Goal: Task Accomplishment & Management: Use online tool/utility

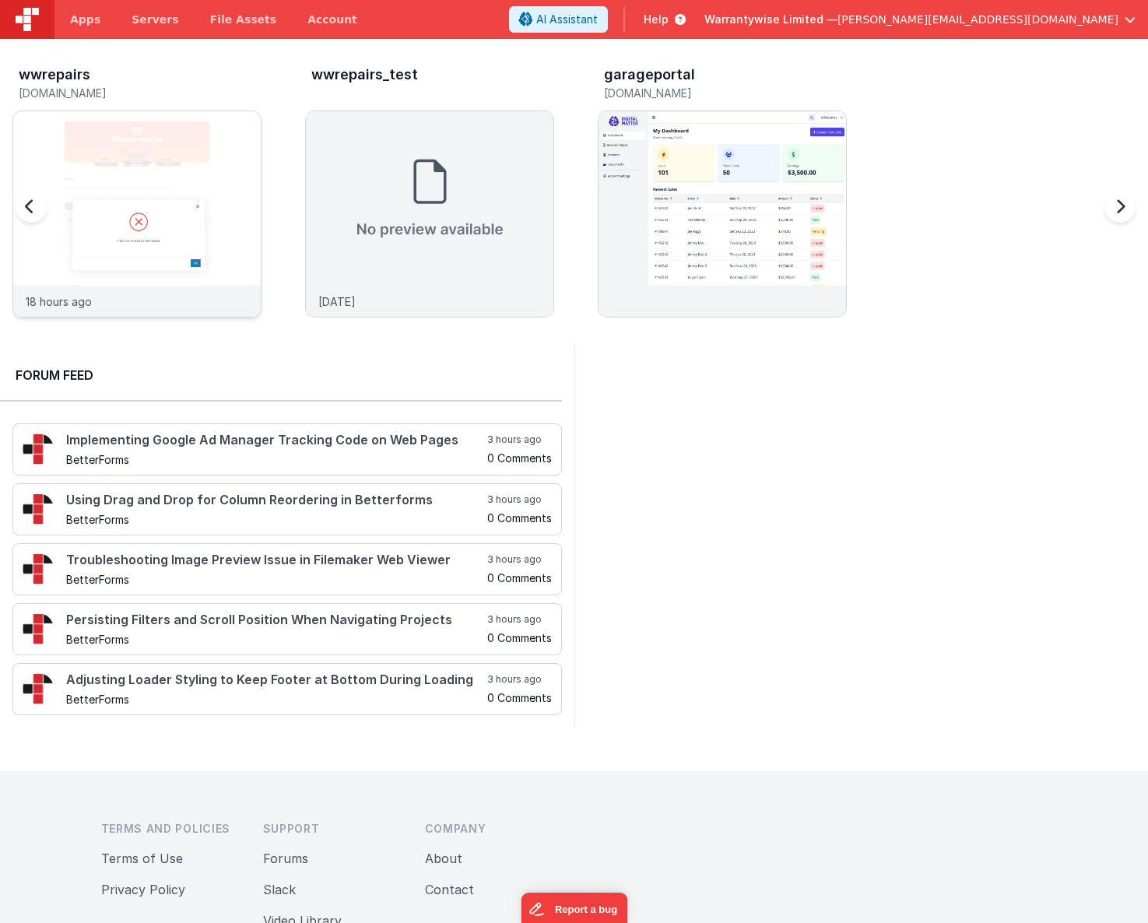
click at [216, 145] on img at bounding box center [136, 234] width 247 height 247
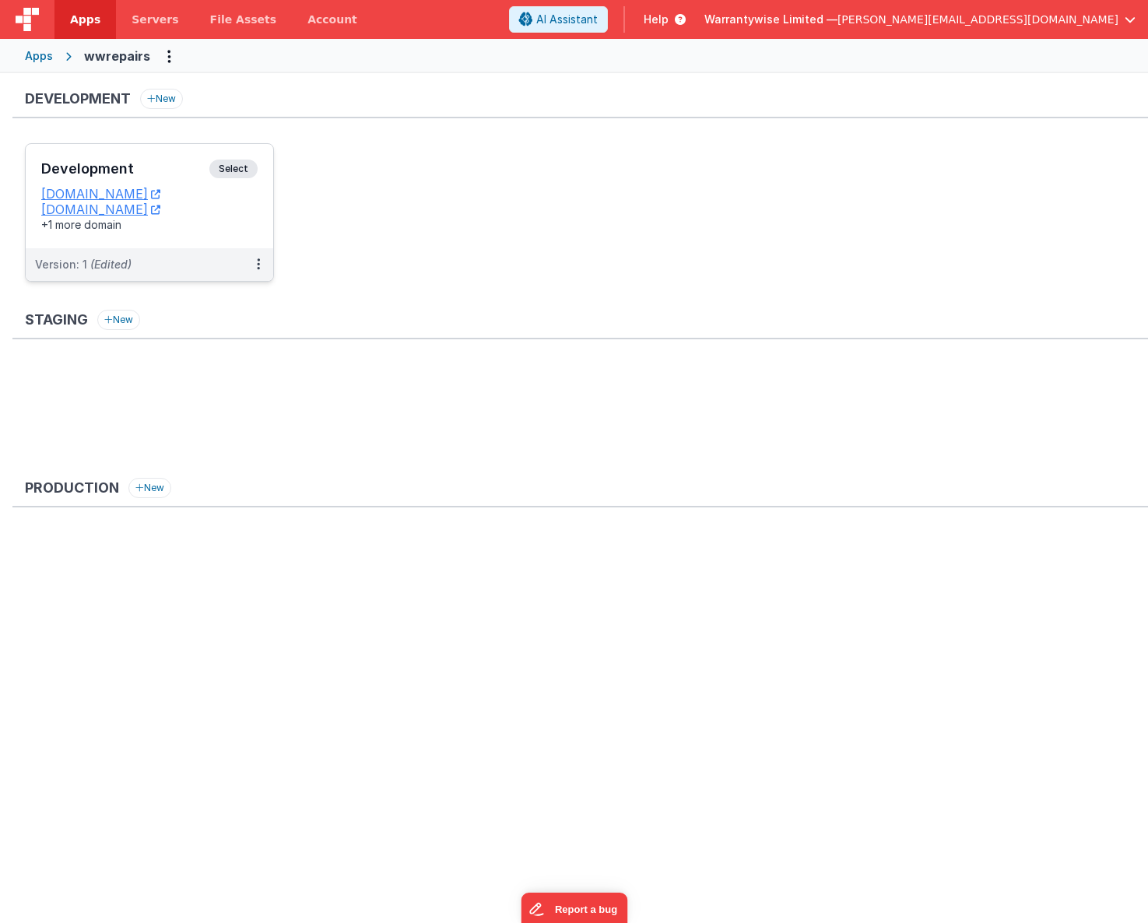
click at [168, 167] on h3 "Development" at bounding box center [125, 169] width 168 height 16
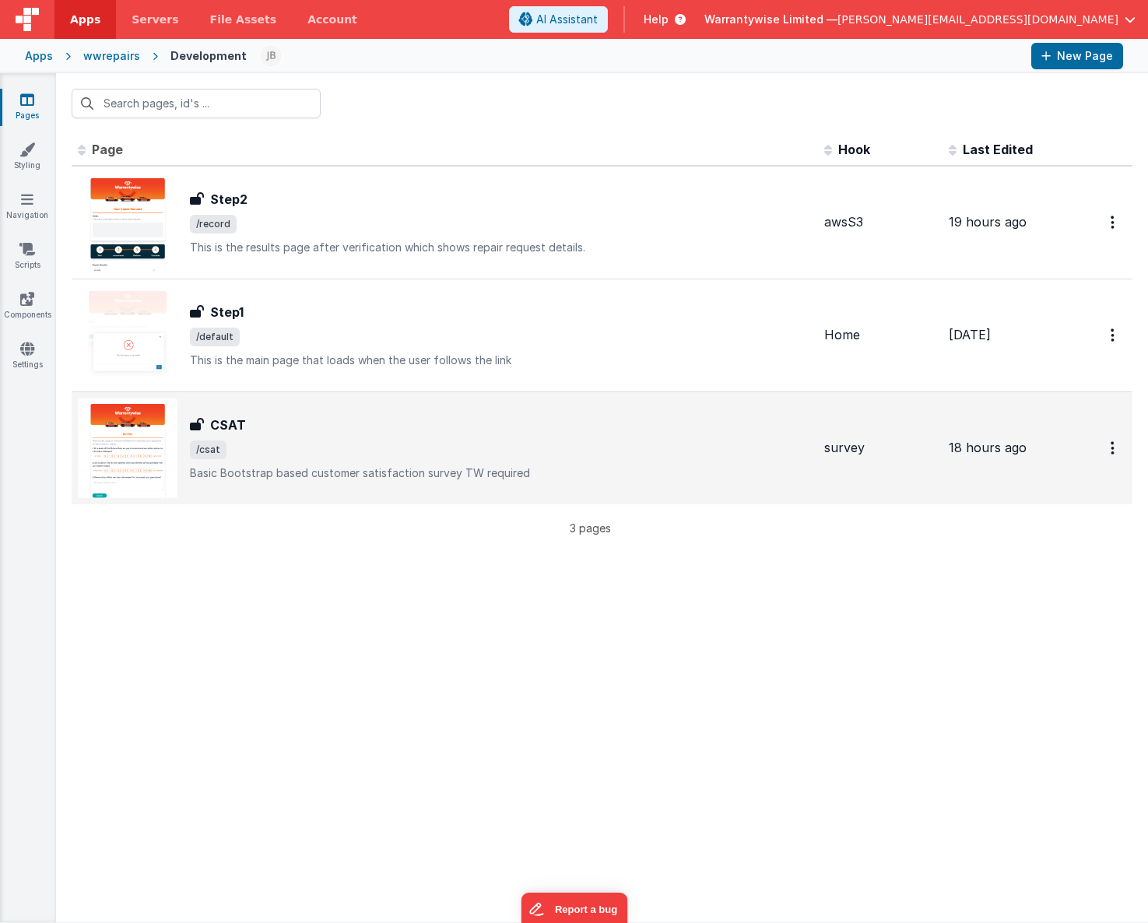
click at [306, 432] on div "CSAT" at bounding box center [501, 425] width 622 height 19
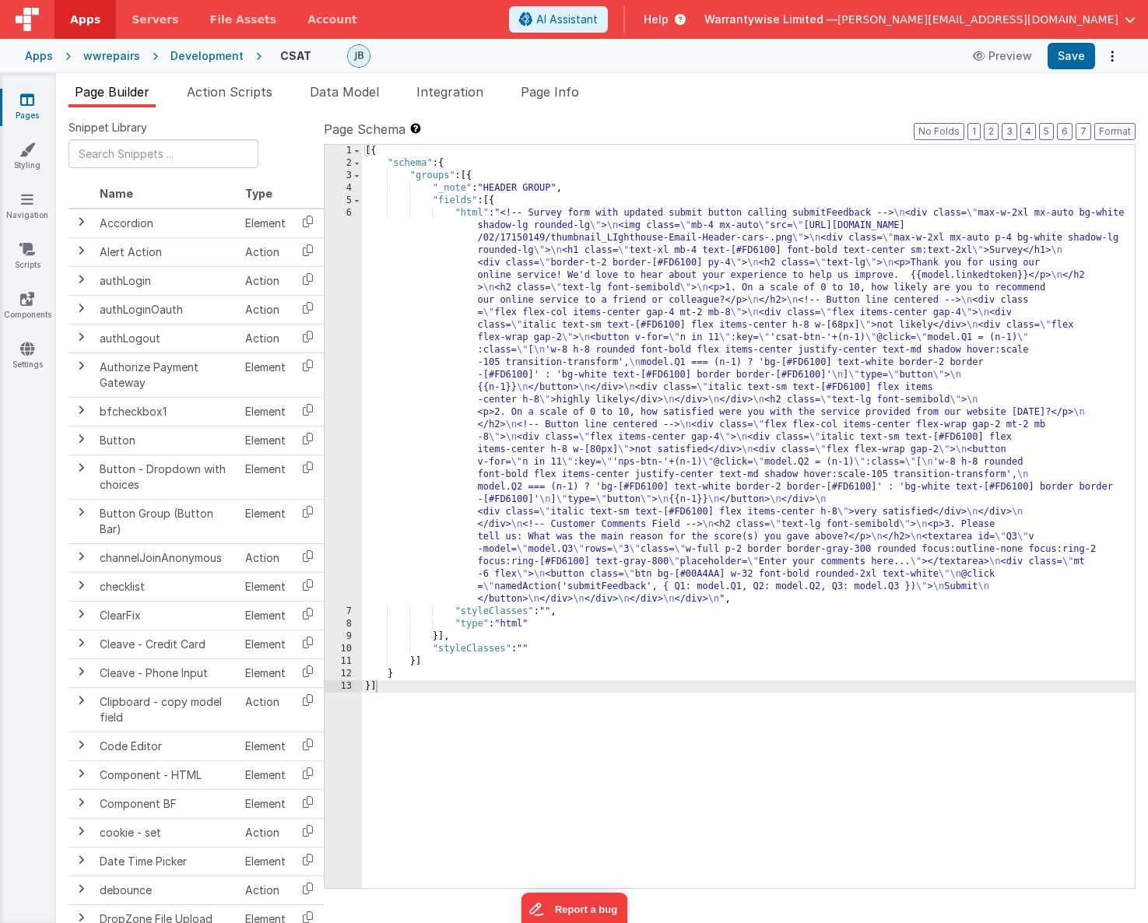
click at [562, 352] on div "[{ "schema" : { "groups" : [{ "_note" : "HEADER GROUP" , "fields" : [{ "html" :…" at bounding box center [748, 529] width 773 height 768
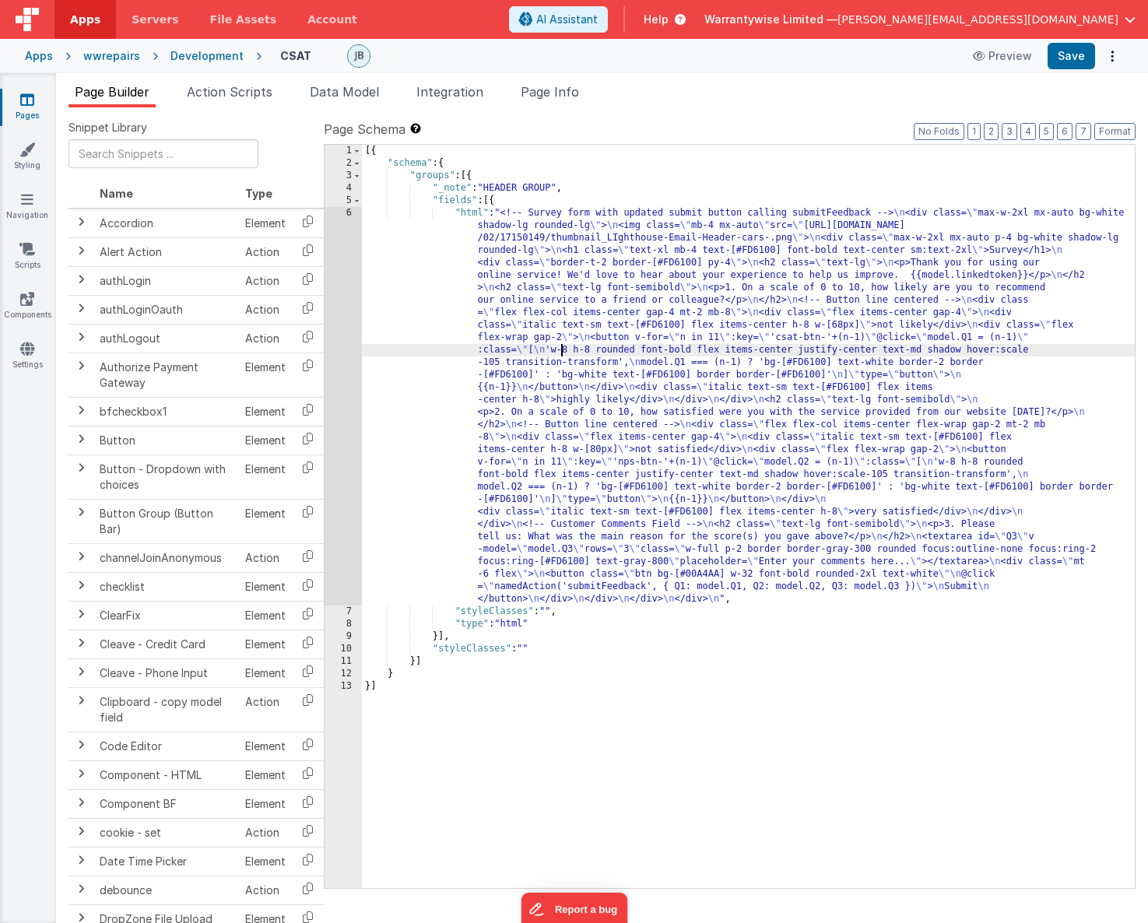
click at [333, 230] on div "6" at bounding box center [342, 406] width 37 height 398
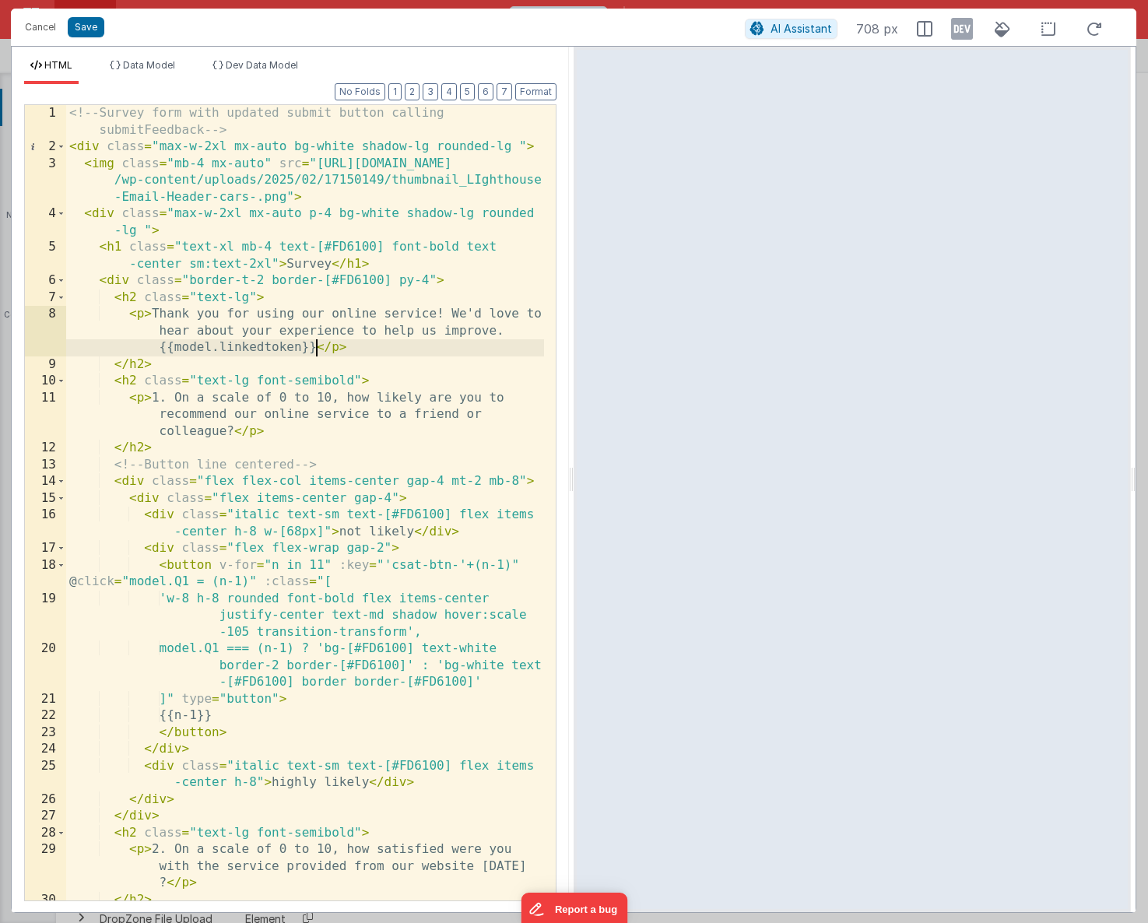
click at [315, 351] on div "<!-- Survey form with updated submit button calling submitFeedback --> < div cl…" at bounding box center [305, 528] width 478 height 846
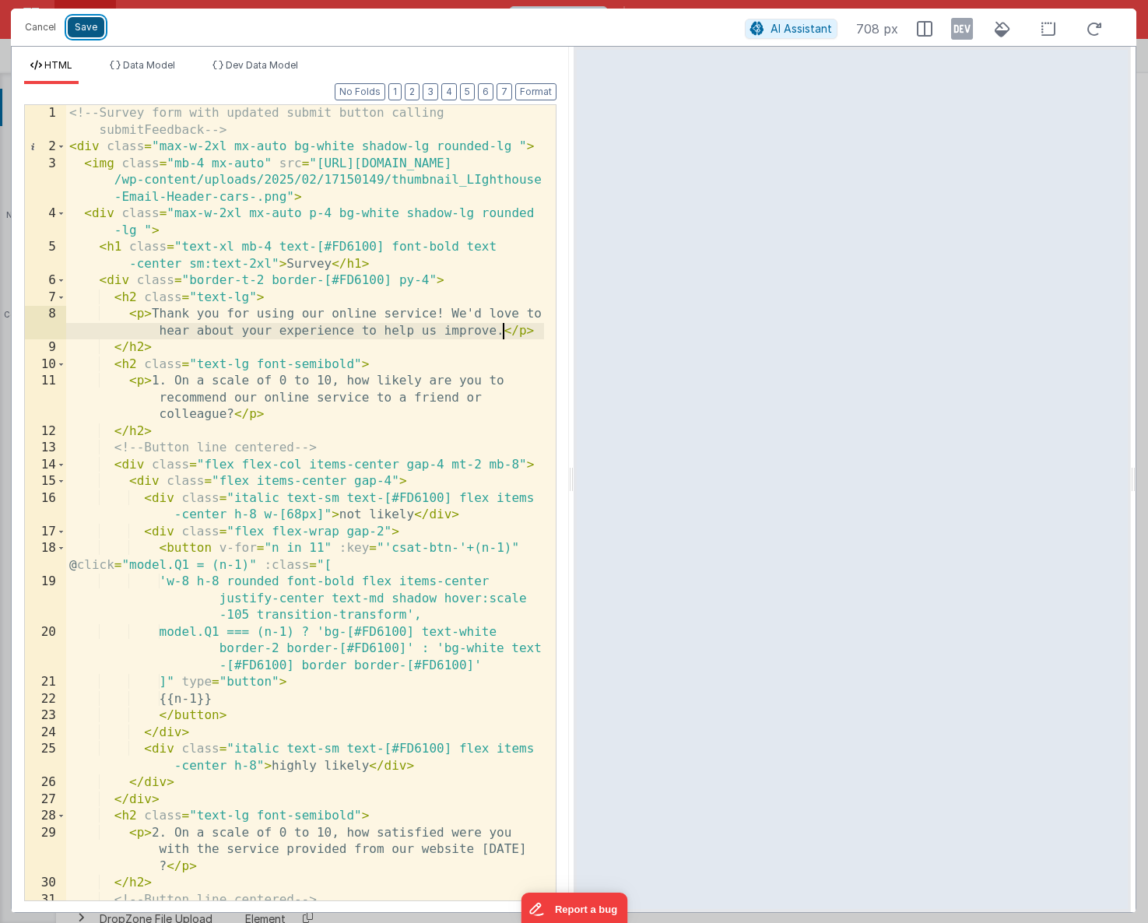
click at [80, 28] on button "Save" at bounding box center [86, 27] width 37 height 20
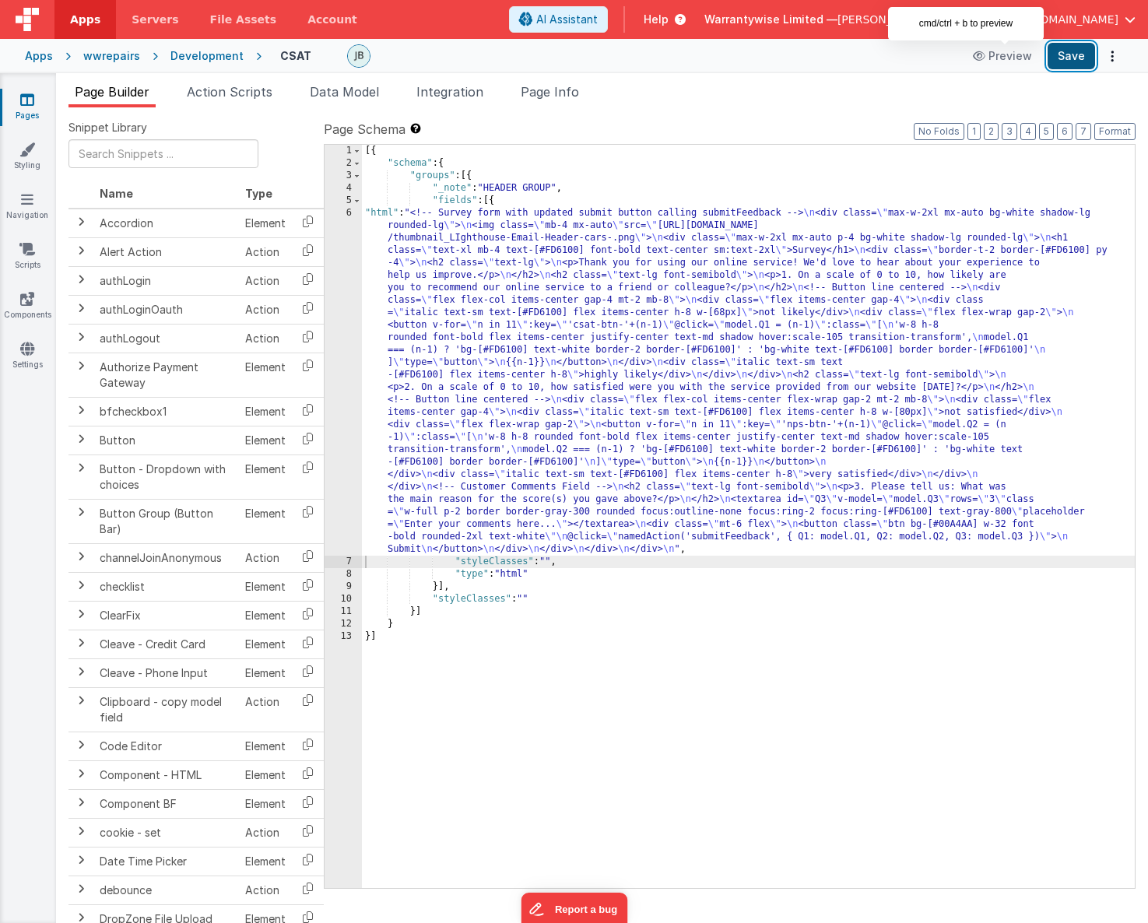
click at [1064, 54] on button "Save" at bounding box center [1070, 56] width 47 height 26
click at [356, 96] on span "Data Model" at bounding box center [344, 92] width 69 height 16
